Goal: Transaction & Acquisition: Book appointment/travel/reservation

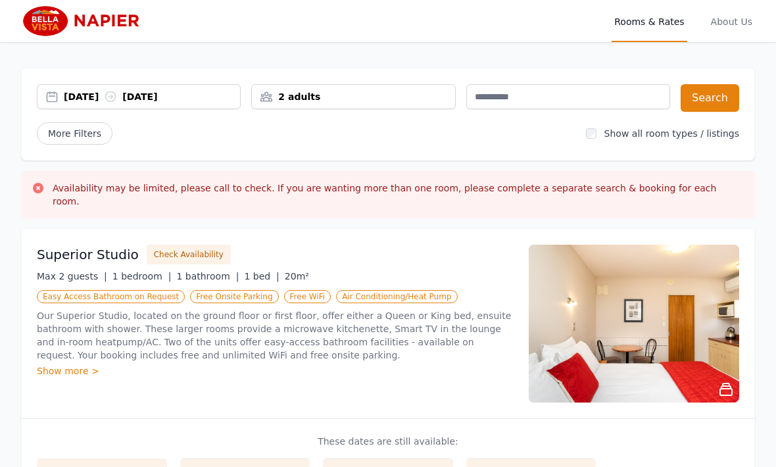
click at [74, 95] on div "[DATE] [DATE]" at bounding box center [152, 96] width 176 height 13
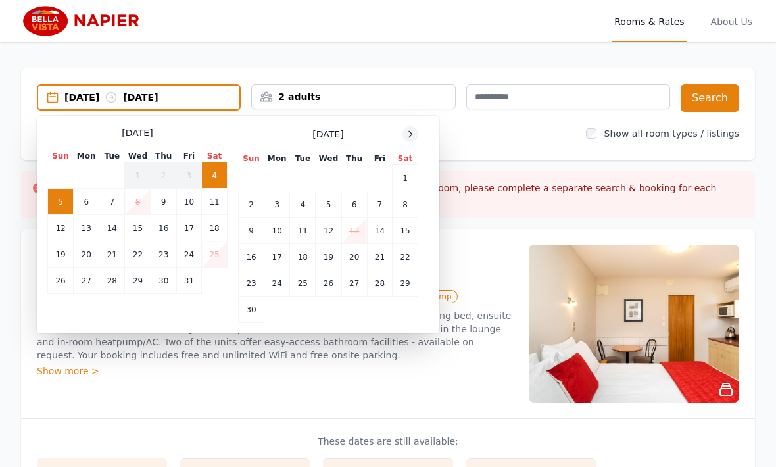
click at [411, 138] on icon at bounding box center [410, 134] width 11 height 11
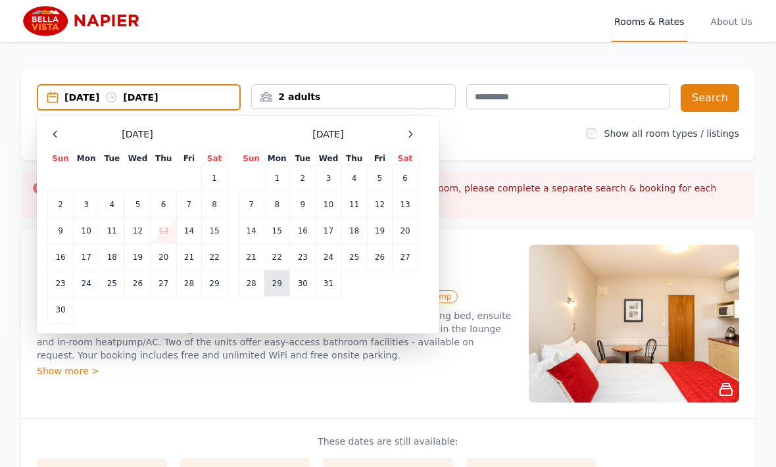
click at [284, 287] on td "29" at bounding box center [278, 283] width 26 height 26
click at [409, 139] on icon at bounding box center [410, 134] width 11 height 11
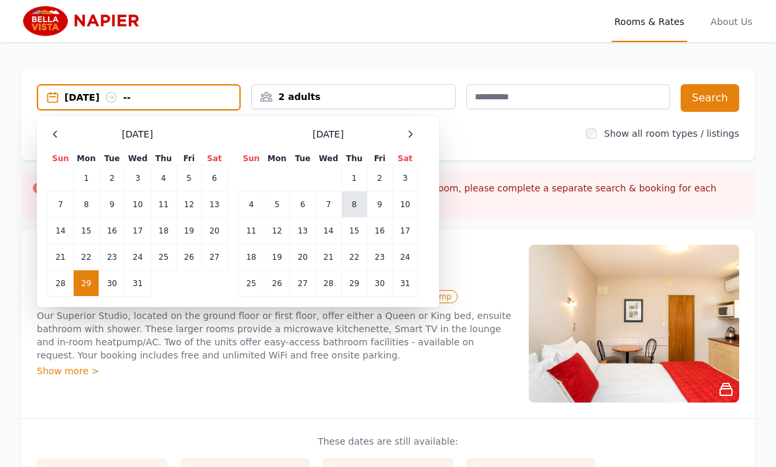
click at [359, 199] on td "8" at bounding box center [355, 204] width 26 height 26
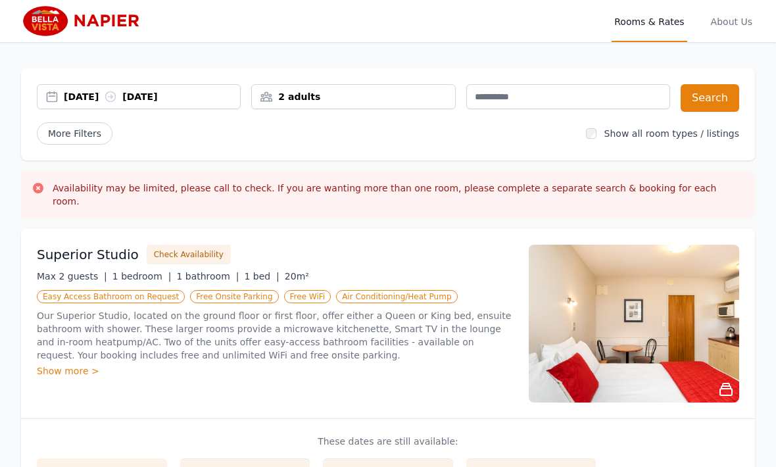
click at [416, 105] on div "2 adults" at bounding box center [353, 96] width 204 height 25
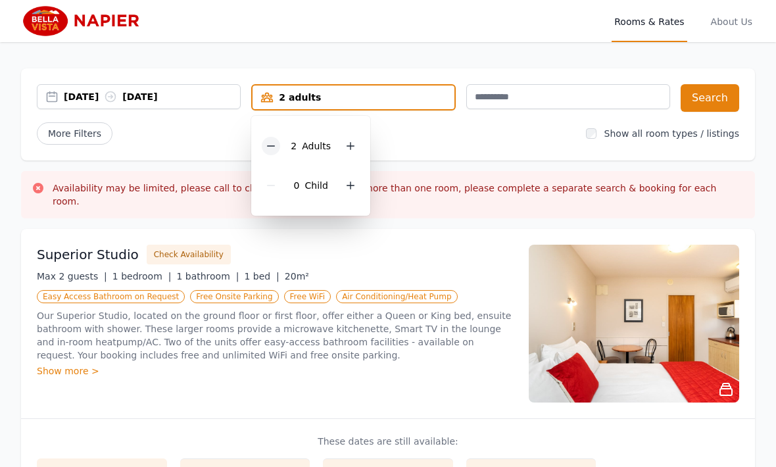
click at [271, 146] on icon at bounding box center [271, 146] width 7 height 0
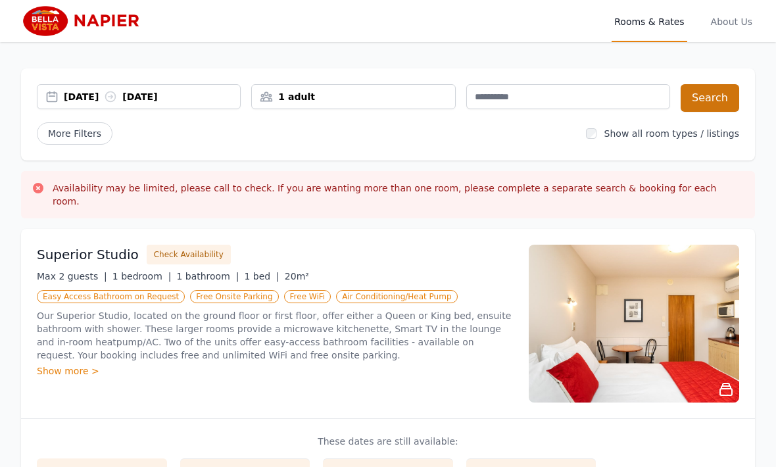
click at [698, 109] on button "Search" at bounding box center [710, 98] width 59 height 28
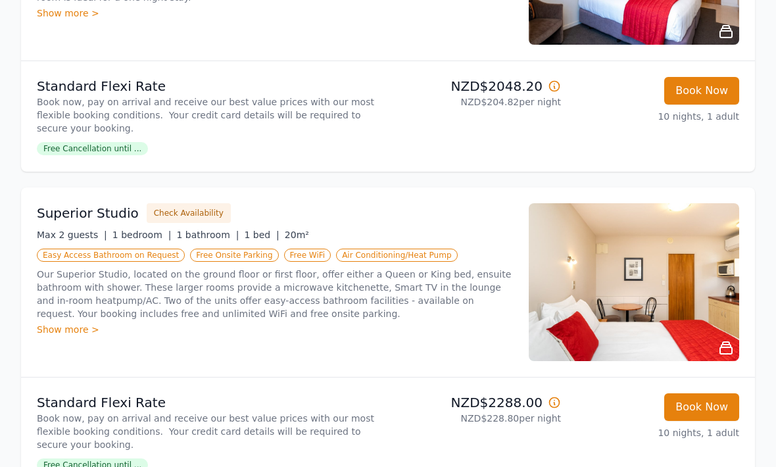
scroll to position [300, 0]
click at [718, 405] on button "Book Now" at bounding box center [702, 407] width 75 height 28
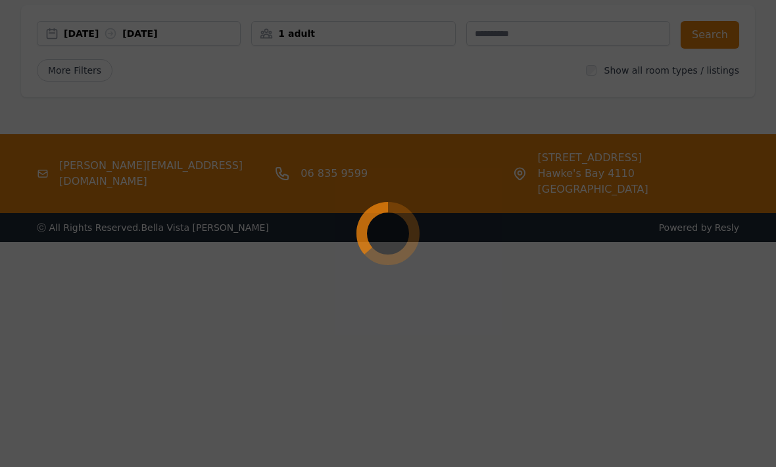
scroll to position [63, 0]
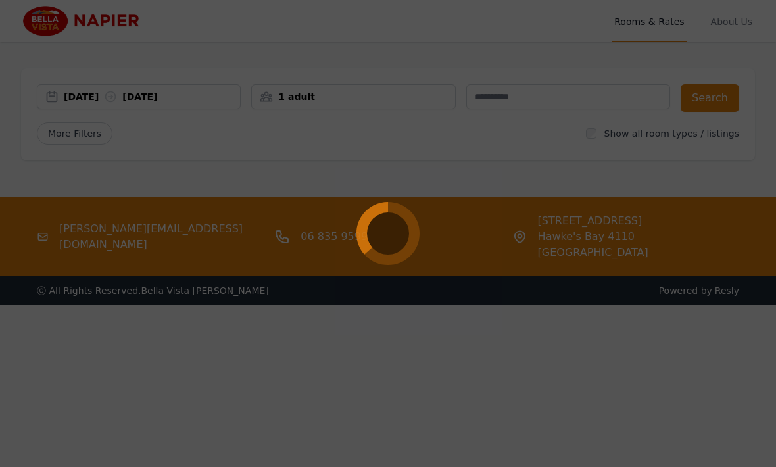
select select "**"
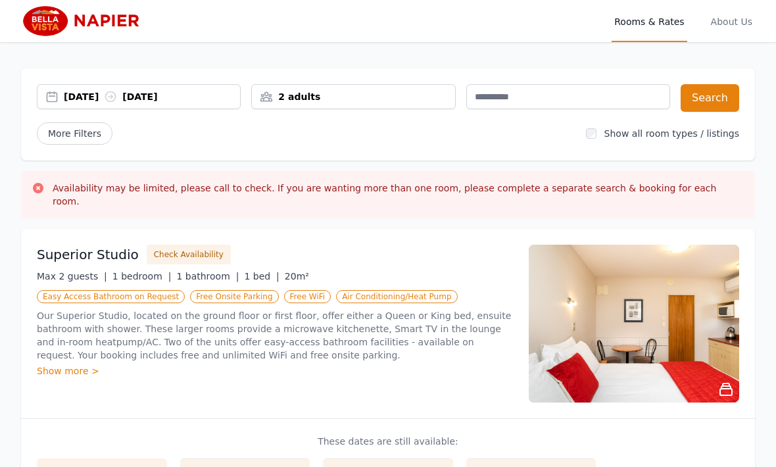
click at [71, 89] on div "[DATE] [DATE]" at bounding box center [139, 96] width 204 height 25
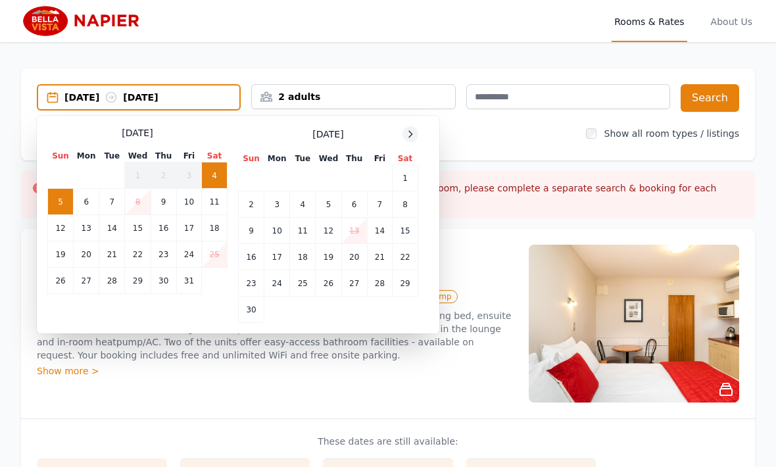
click at [417, 134] on div at bounding box center [411, 134] width 16 height 16
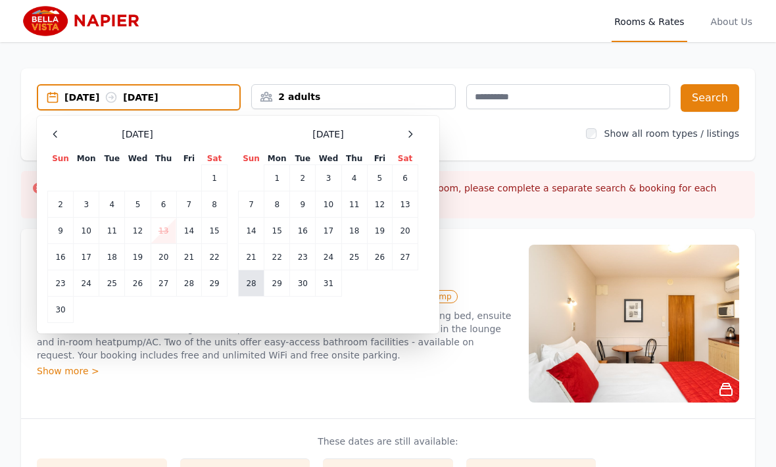
click at [258, 281] on td "28" at bounding box center [252, 283] width 26 height 26
click at [255, 280] on td "28" at bounding box center [252, 283] width 26 height 26
click at [282, 284] on td "29" at bounding box center [278, 283] width 26 height 26
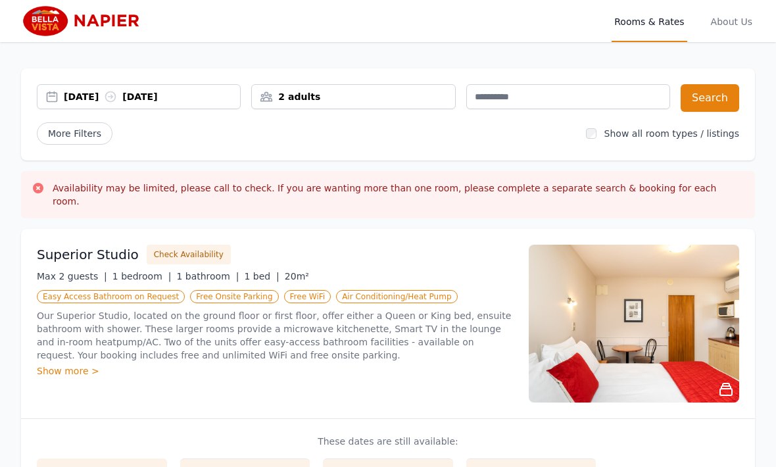
click at [74, 99] on div "28 Dec 2025 29 Dec 2025" at bounding box center [152, 96] width 176 height 13
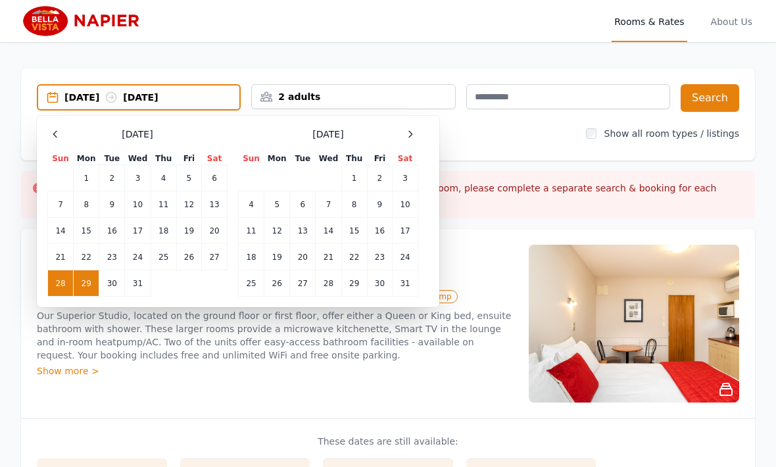
click at [88, 291] on td "29" at bounding box center [87, 283] width 26 height 26
click at [357, 205] on td "8" at bounding box center [355, 204] width 26 height 26
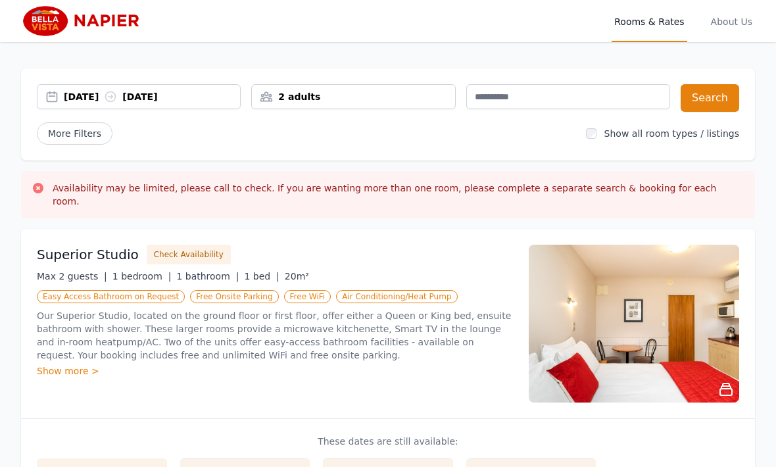
click at [409, 97] on div "2 adults" at bounding box center [353, 96] width 203 height 13
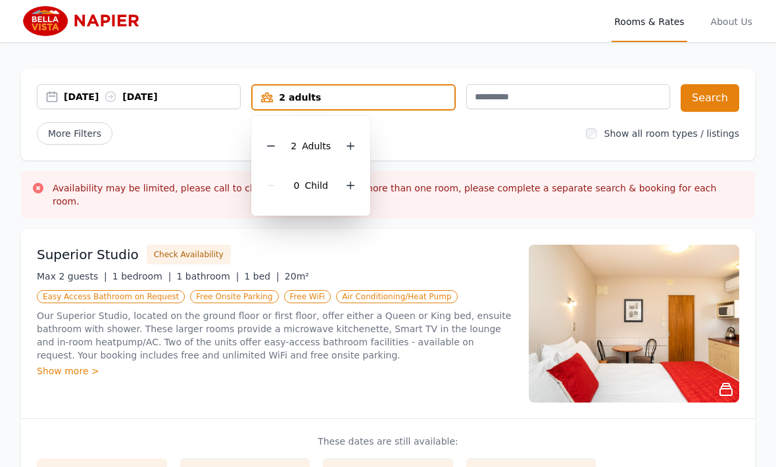
click at [269, 134] on div "2 Adult s" at bounding box center [311, 145] width 98 height 39
click at [266, 155] on div "2 Adult s" at bounding box center [311, 145] width 98 height 39
click at [276, 136] on div "2 Adult s" at bounding box center [311, 145] width 98 height 39
click at [269, 143] on icon at bounding box center [271, 146] width 11 height 11
click at [697, 101] on button "Search" at bounding box center [710, 98] width 59 height 28
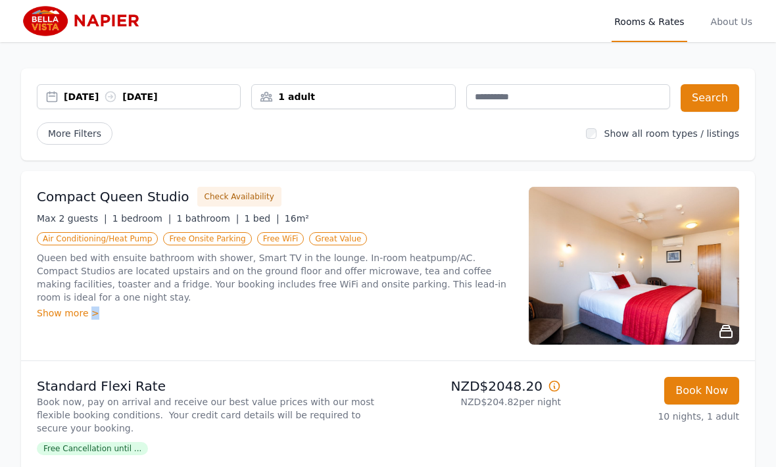
click at [326, 347] on div "Compact Queen Studio Check Availability Max 2 guests | 1 bedroom | 1 bathroom |…" at bounding box center [388, 266] width 734 height 190
